Goal: Information Seeking & Learning: Learn about a topic

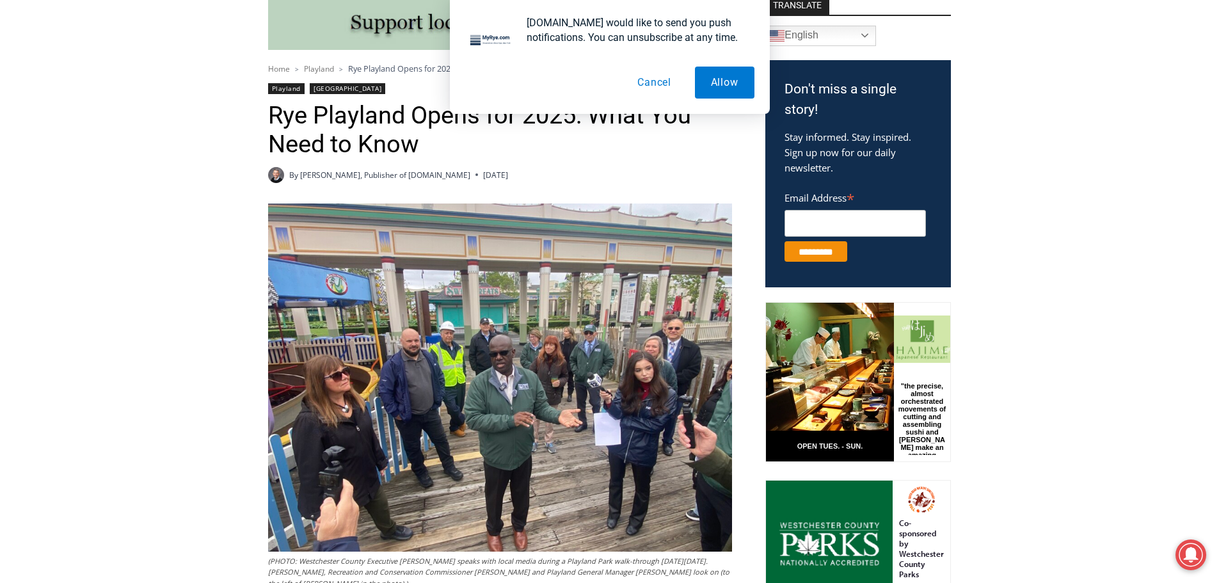
scroll to position [490, 0]
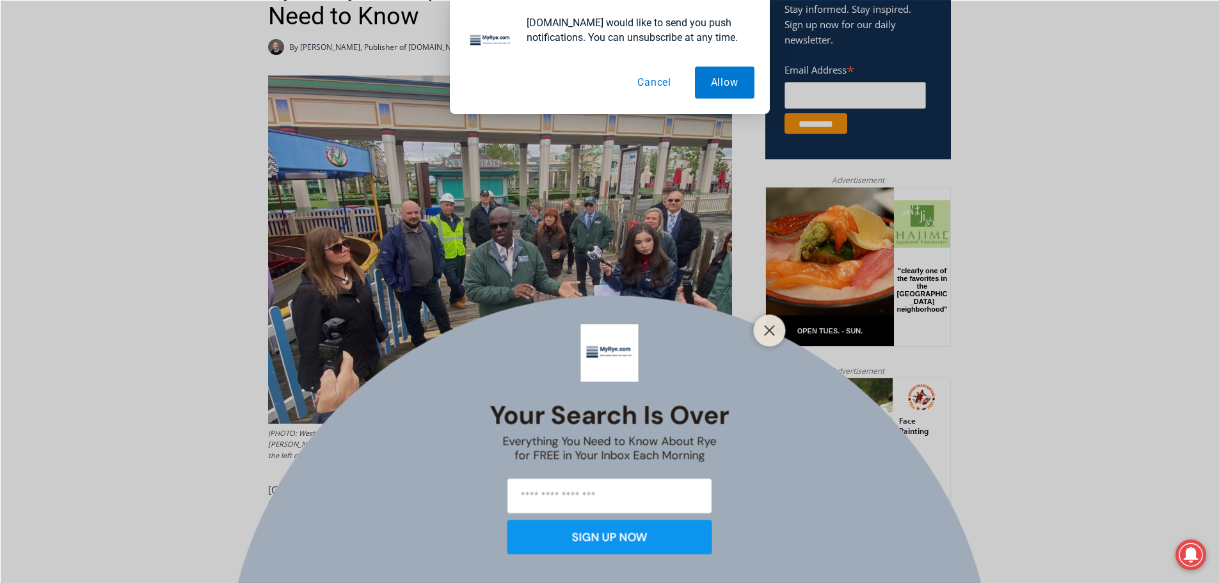
click at [762, 324] on button "Close" at bounding box center [770, 330] width 18 height 18
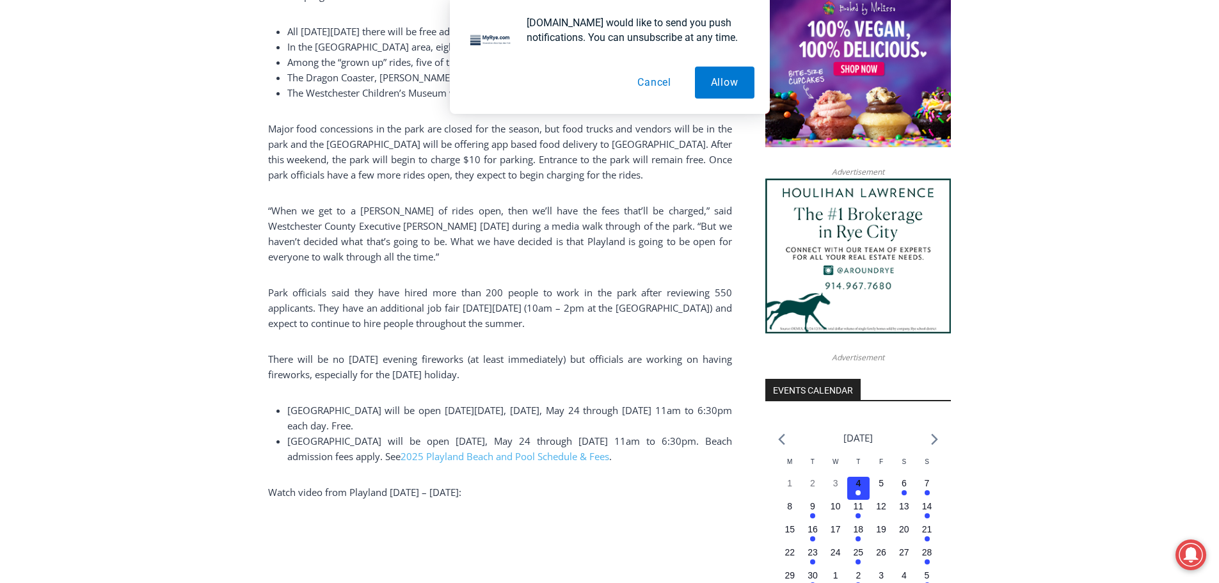
scroll to position [1193, 0]
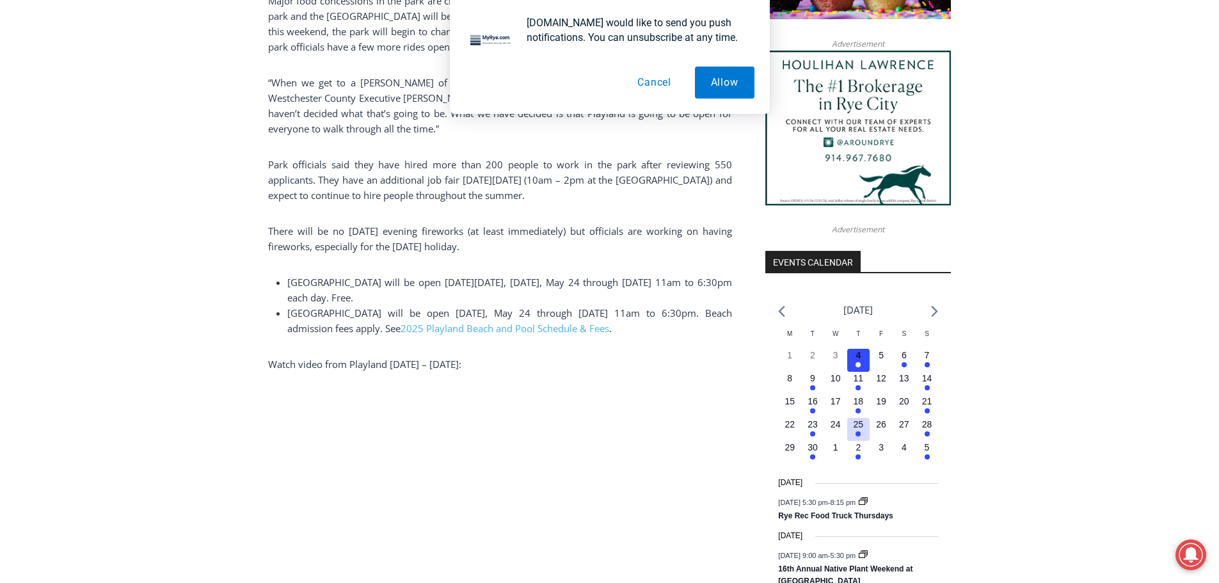
click at [854, 431] on h3 "1 event, 25" at bounding box center [859, 424] width 10 height 13
click at [856, 429] on time "25" at bounding box center [859, 424] width 10 height 10
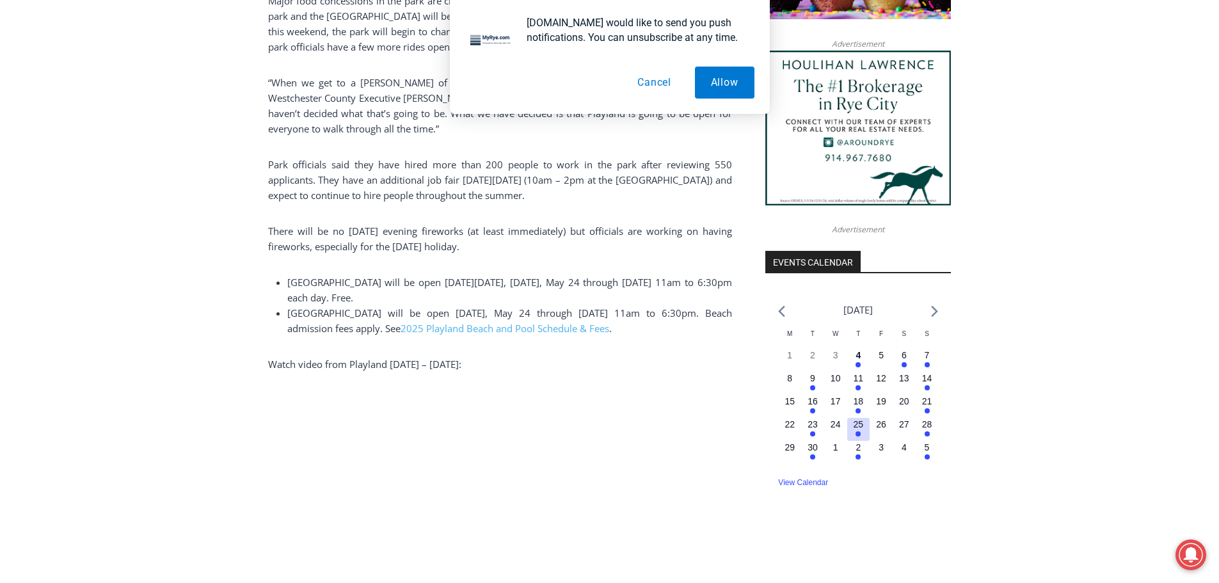
click at [856, 429] on time "25" at bounding box center [859, 424] width 10 height 10
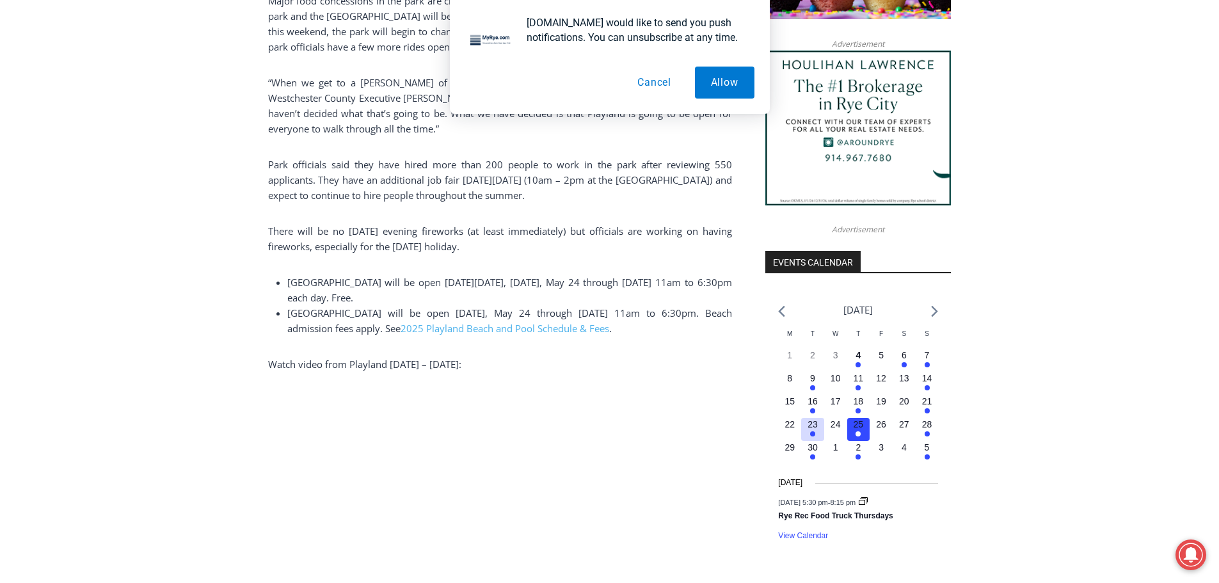
click at [813, 429] on time "23" at bounding box center [813, 424] width 10 height 10
click at [858, 429] on time "25" at bounding box center [859, 424] width 10 height 10
click at [815, 429] on time "23" at bounding box center [813, 424] width 10 height 10
click at [927, 406] on time "21" at bounding box center [927, 401] width 10 height 10
click at [858, 413] on em "Has events" at bounding box center [858, 410] width 5 height 5
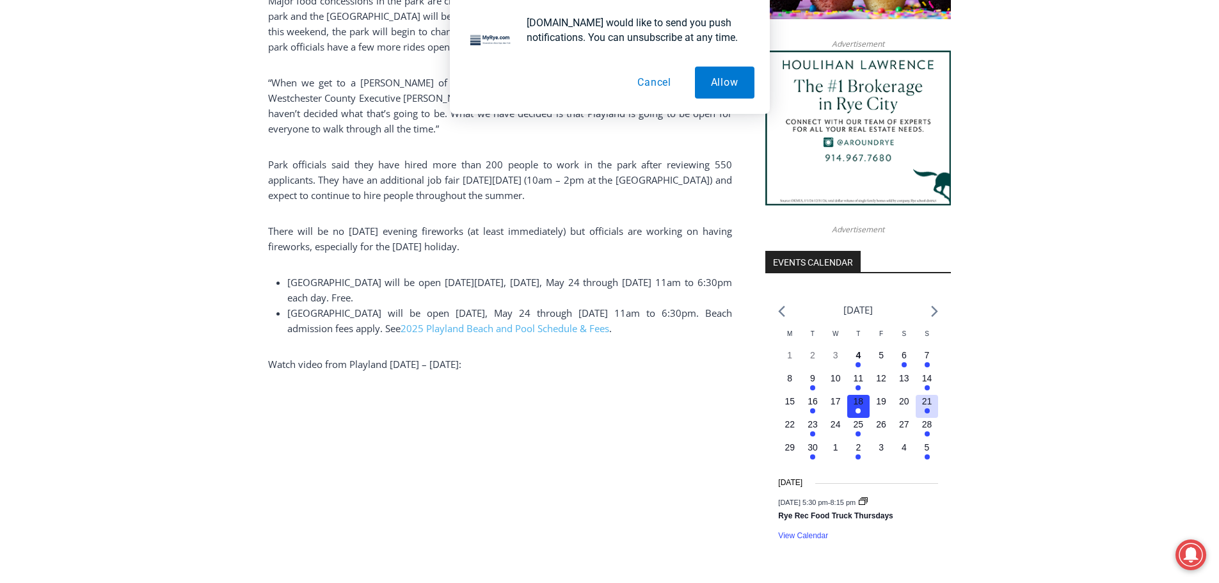
click at [932, 411] on button "1 event, 21" at bounding box center [927, 406] width 23 height 23
click at [836, 518] on link "Rye Farmers Market" at bounding box center [815, 516] width 74 height 10
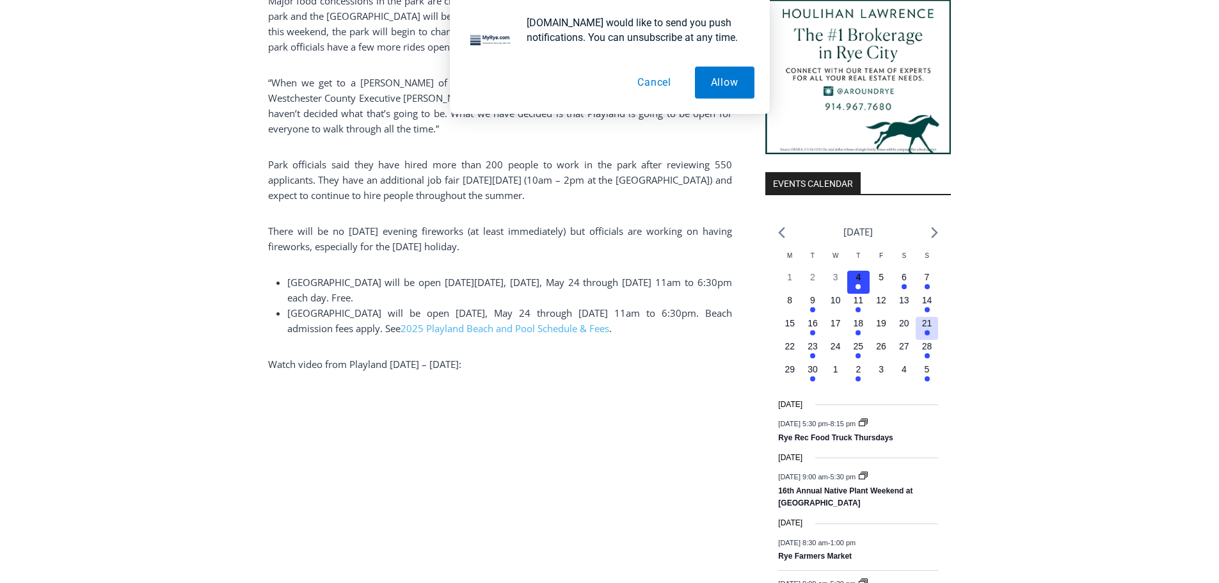
click at [925, 328] on time "21" at bounding box center [927, 323] width 10 height 10
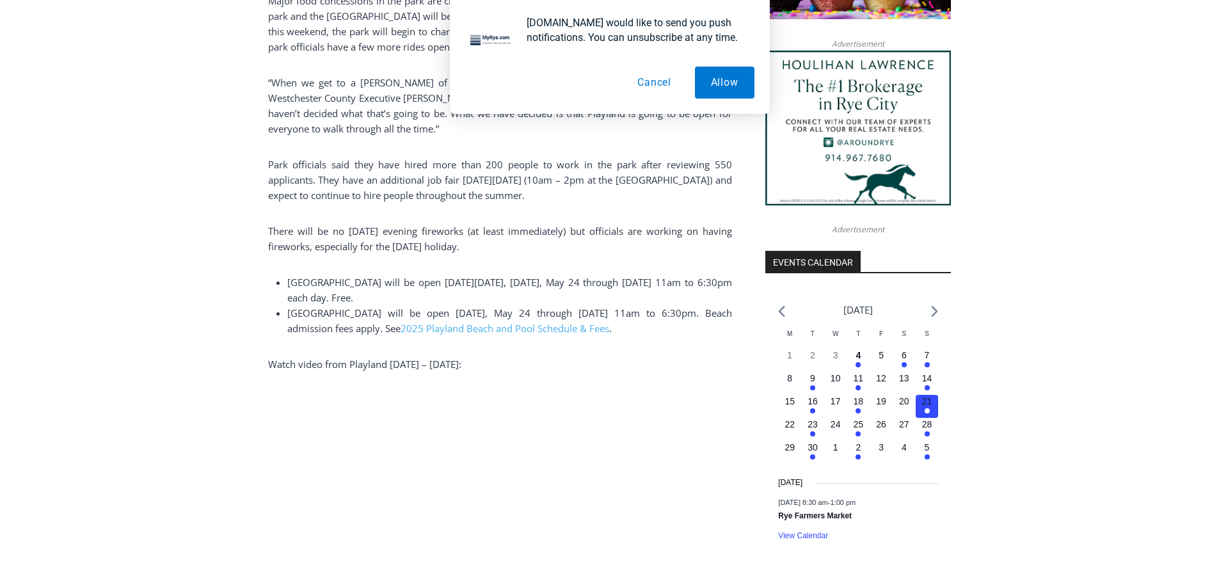
click at [836, 514] on h3 "Rye Farmers Market" at bounding box center [858, 516] width 160 height 12
click at [860, 367] on button "1 event, 4" at bounding box center [858, 360] width 23 height 23
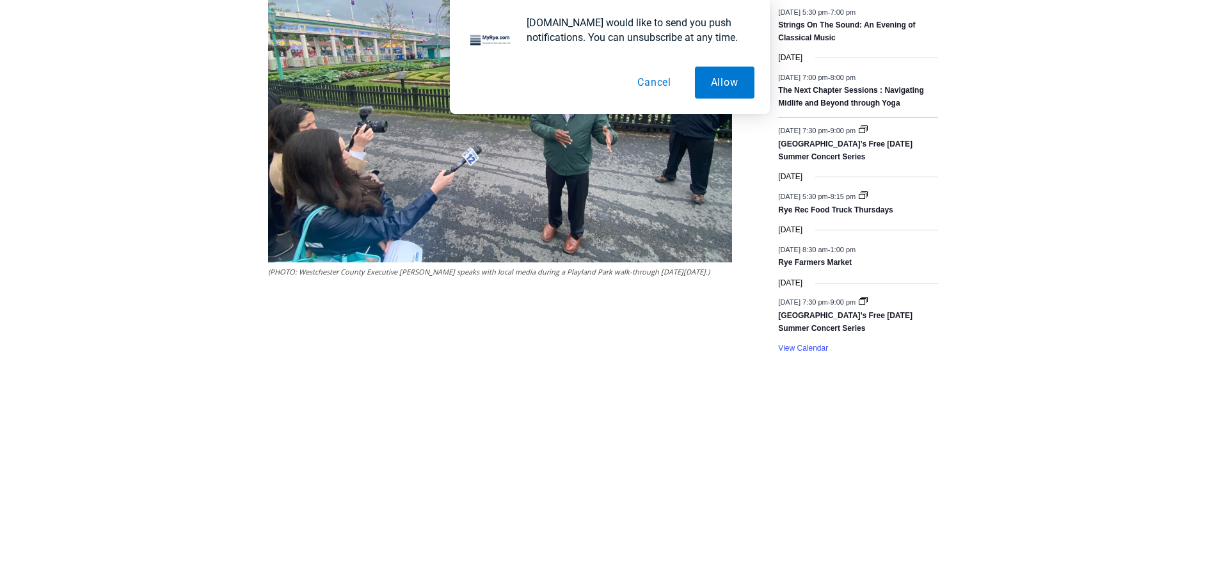
scroll to position [1961, 0]
